Goal: Task Accomplishment & Management: Manage account settings

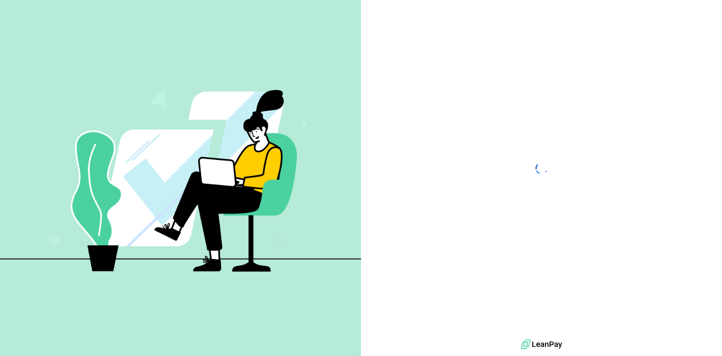
click at [566, 174] on div at bounding box center [541, 168] width 361 height 337
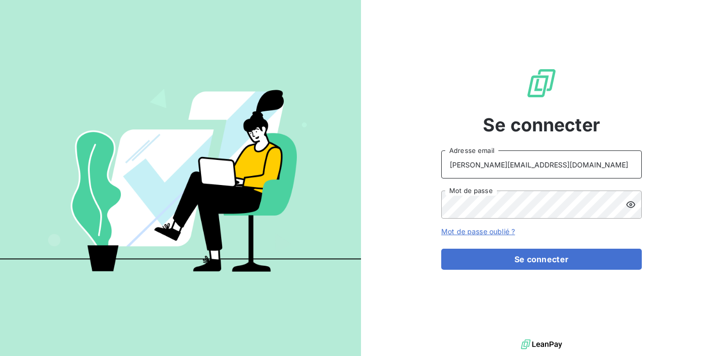
type input "anthony.cohet@innovorder.fr"
click at [578, 224] on form "anthony.cohet@innovorder.fr Adresse email Mot de passe Mot de passe oublié ? Se…" at bounding box center [541, 209] width 201 height 119
click at [499, 233] on link "Mot de passe oublié ?" at bounding box center [478, 231] width 74 height 9
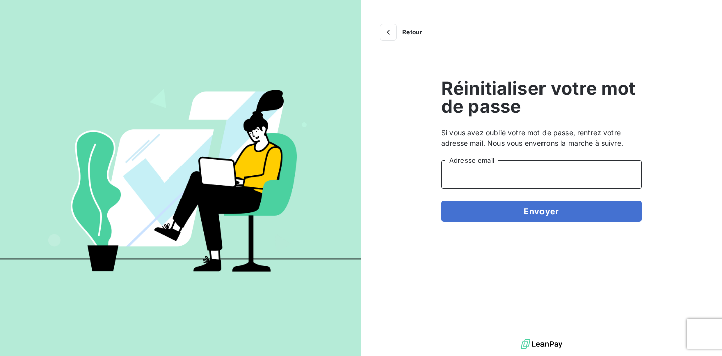
click at [491, 174] on input "Adresse email" at bounding box center [541, 174] width 201 height 28
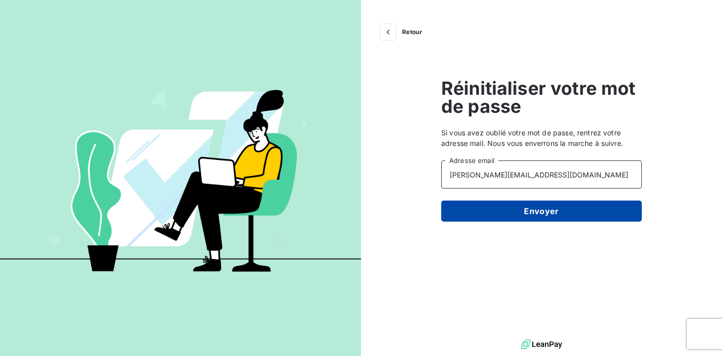
type input "[PERSON_NAME][EMAIL_ADDRESS][DOMAIN_NAME]"
click at [554, 213] on button "Envoyer" at bounding box center [541, 211] width 201 height 21
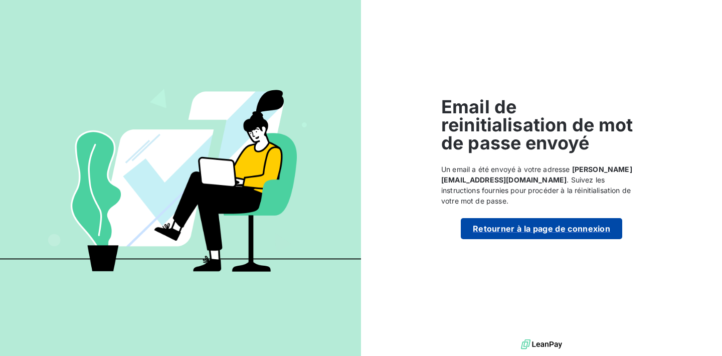
click at [562, 229] on button "Retourner à la page de connexion" at bounding box center [541, 228] width 161 height 21
